Goal: Transaction & Acquisition: Book appointment/travel/reservation

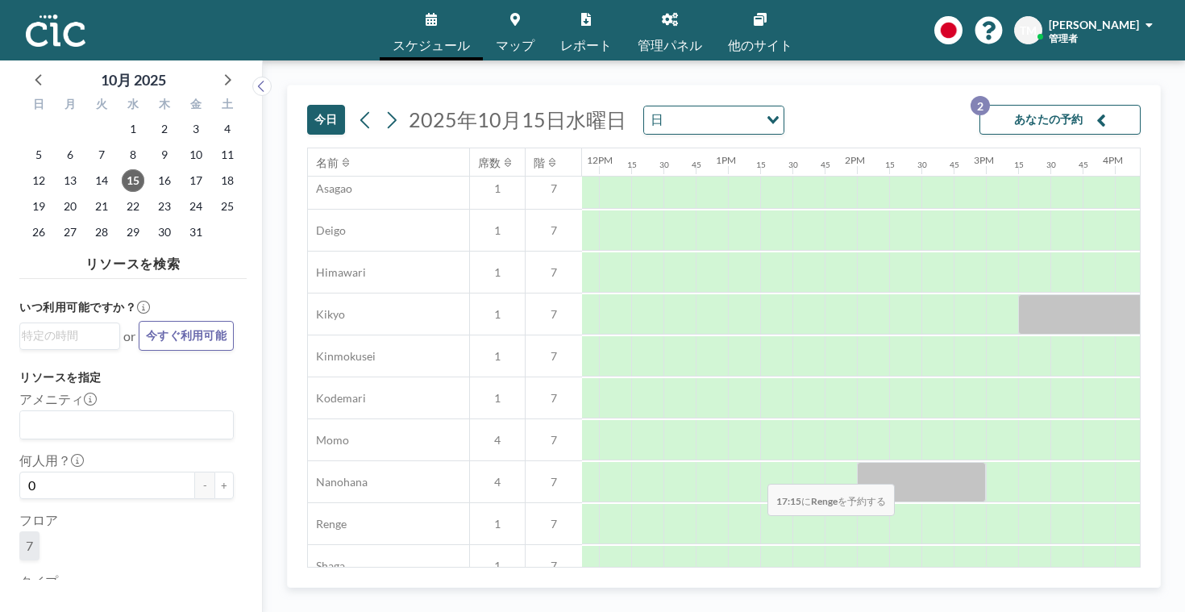
scroll to position [597, 1531]
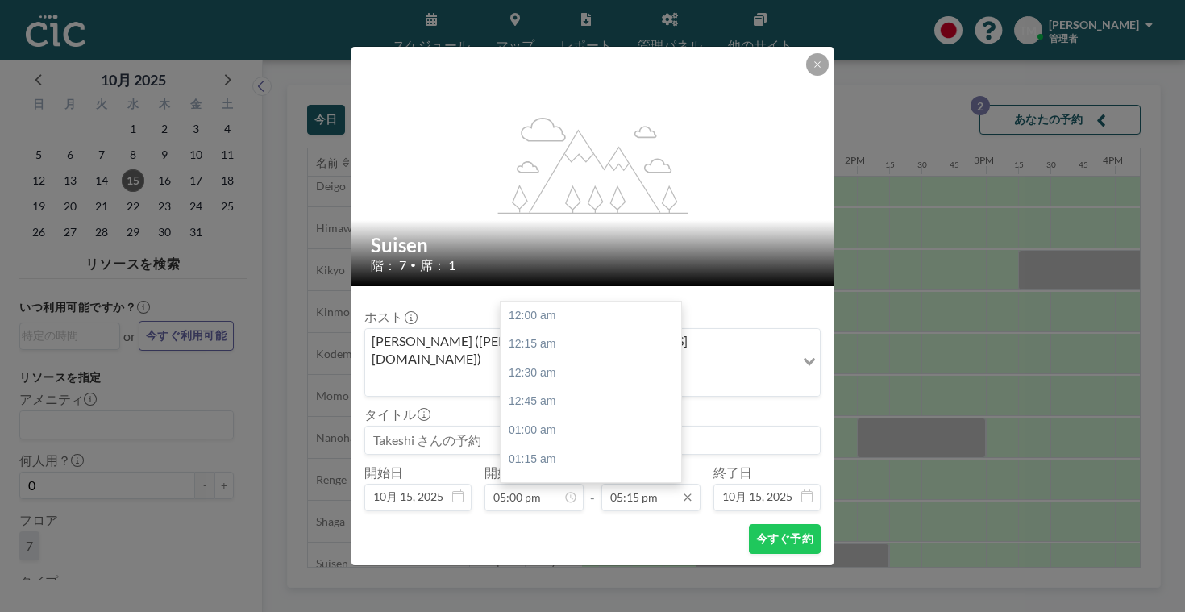
scroll to position [1777, 0]
click at [556, 591] on div "06:00 pm" at bounding box center [591, 605] width 181 height 29
type input "06:00 pm"
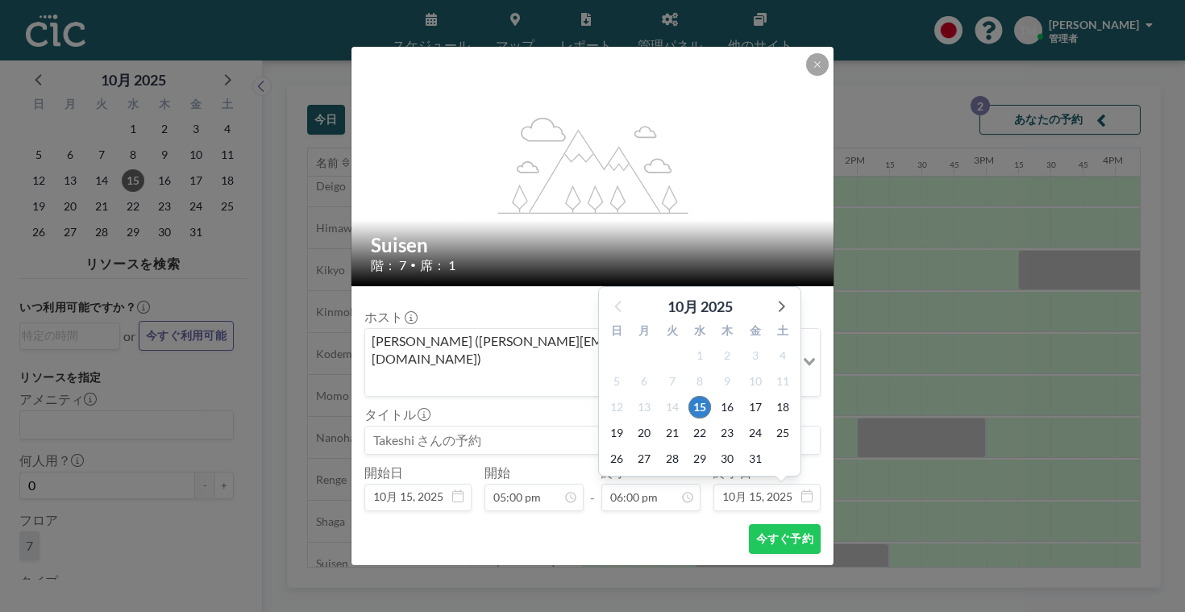
click at [723, 484] on input "10月 15, 2025" at bounding box center [767, 497] width 107 height 27
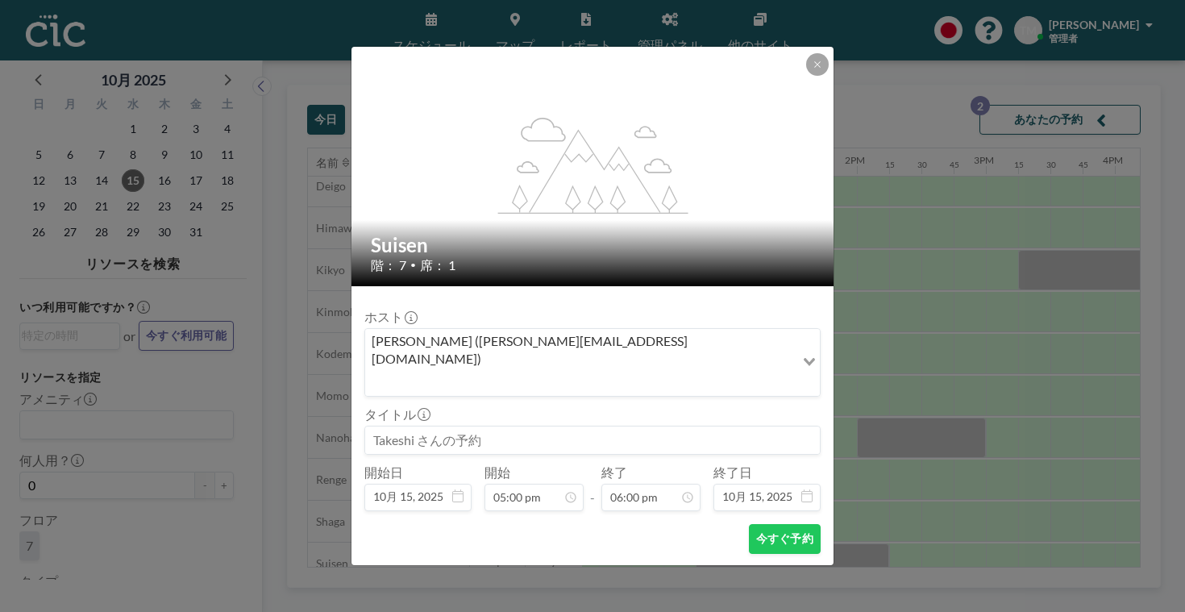
click at [442, 427] on input at bounding box center [592, 440] width 455 height 27
paste input "Ignaz"
type input "[PERSON_NAME]の予約"
click at [749, 524] on button "今すぐ予約" at bounding box center [785, 539] width 72 height 30
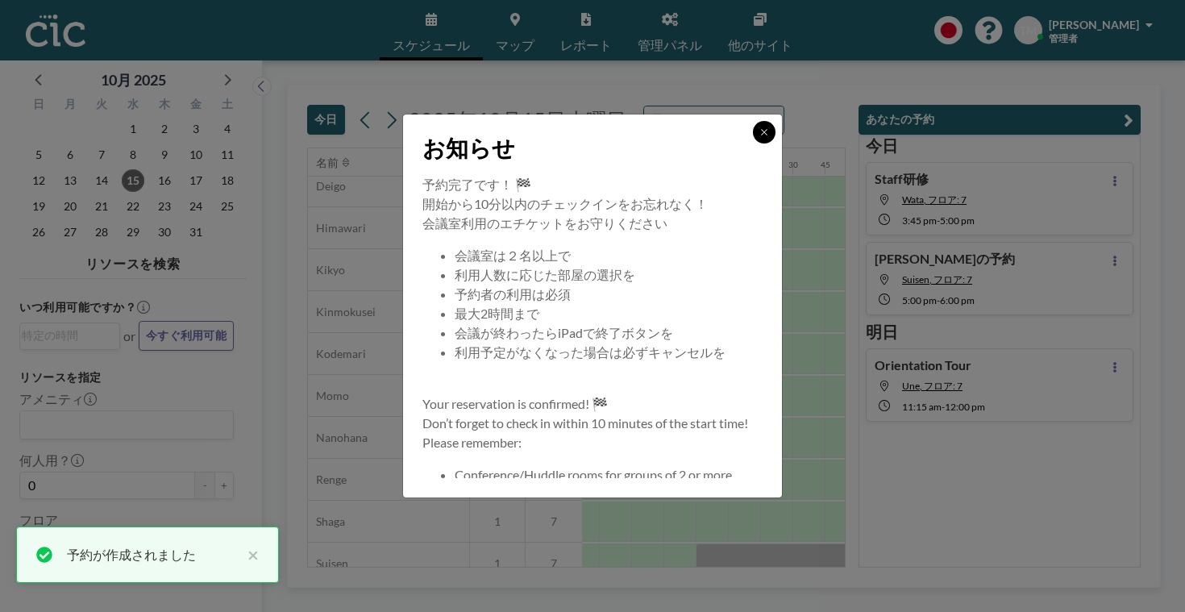
click at [760, 137] on icon at bounding box center [765, 132] width 10 height 10
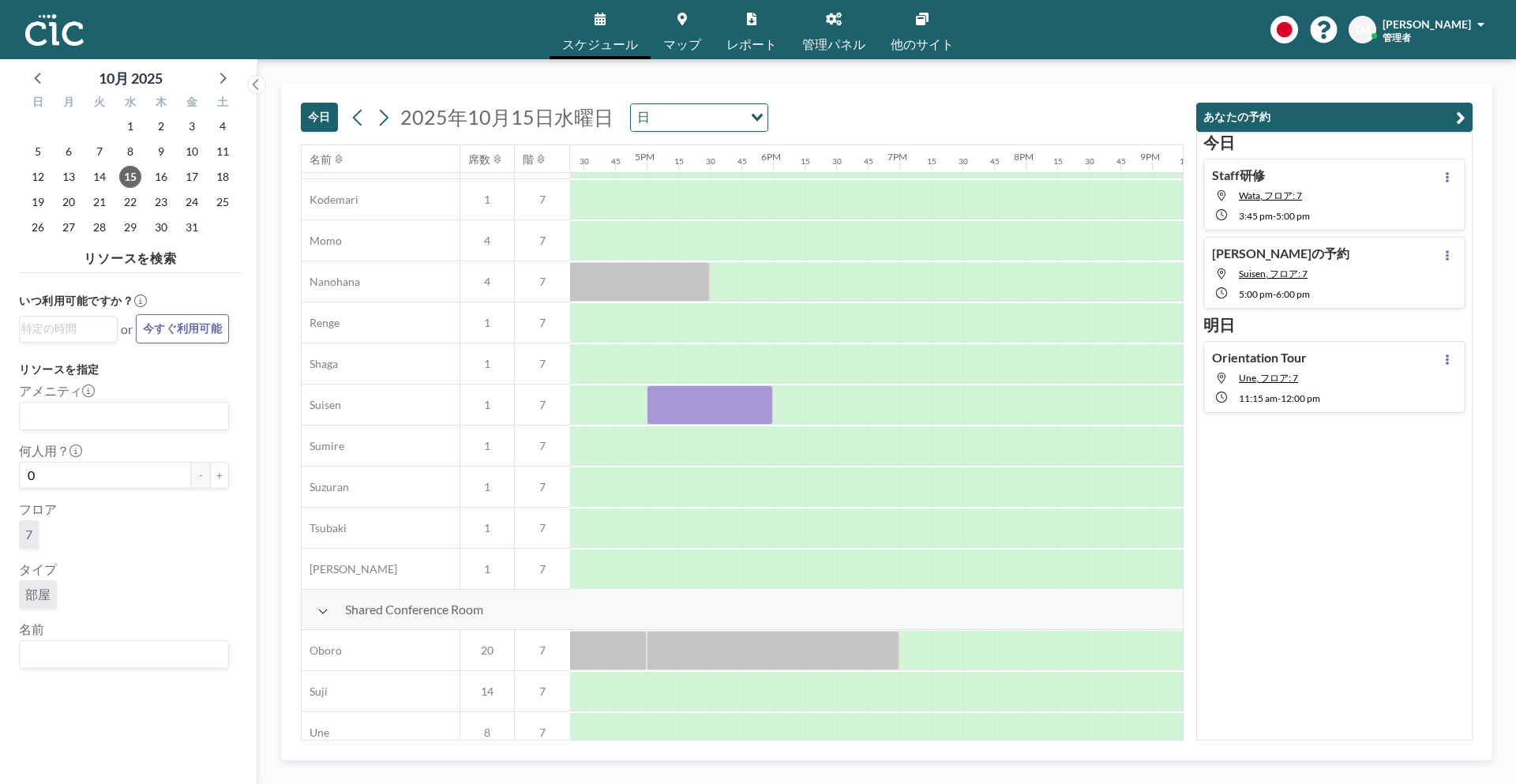
scroll to position [604, 1684]
